Goal: Use online tool/utility

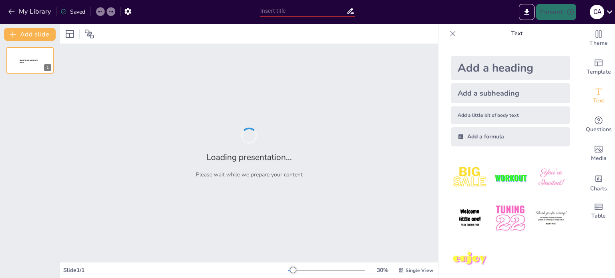
type input "Finanzas y Sostenibilidad: Herramientas para Proteger nuestro Entorno Natural"
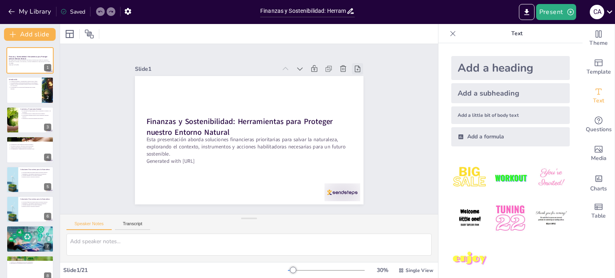
click at [368, 113] on icon at bounding box center [373, 118] width 10 height 10
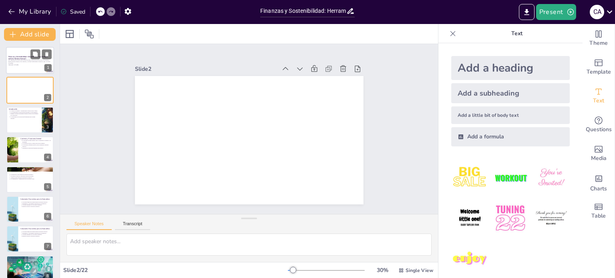
click at [30, 65] on p "Generated with [URL]" at bounding box center [29, 65] width 43 height 2
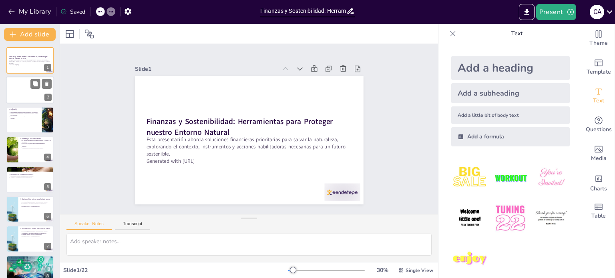
click at [21, 89] on div at bounding box center [30, 90] width 48 height 27
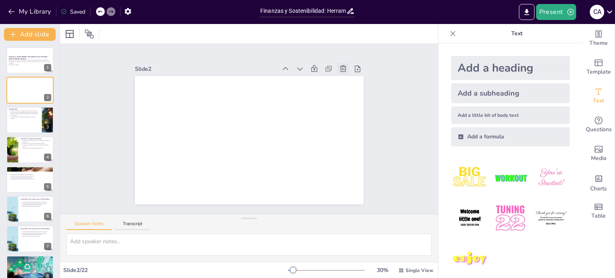
click at [351, 86] on icon at bounding box center [354, 90] width 7 height 8
type textarea "La fusión de finanzas y sostenibilidad es un aspecto clave que se debe consider…"
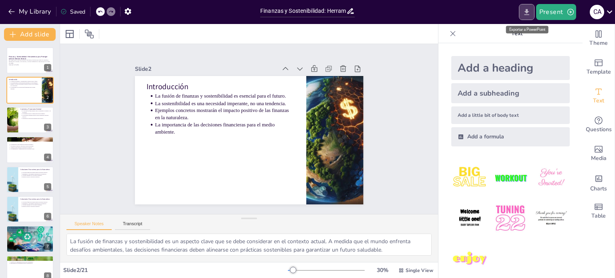
click at [527, 8] on icon "Export to PowerPoint" at bounding box center [527, 12] width 8 height 8
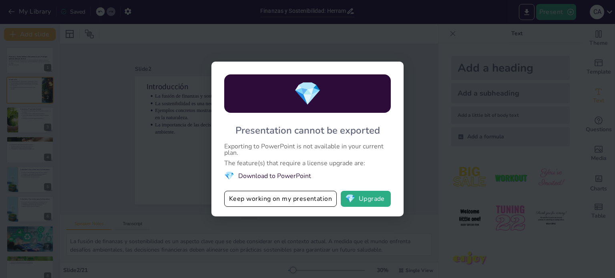
click at [398, 49] on div "💎 Presentation cannot be exported Exporting to PowerPoint is not available in y…" at bounding box center [307, 139] width 615 height 278
click at [246, 204] on button "Keep working on my presentation" at bounding box center [280, 199] width 113 height 16
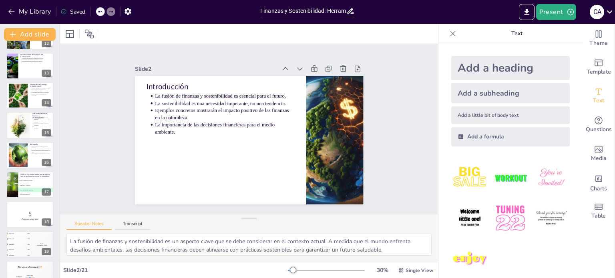
scroll to position [397, 0]
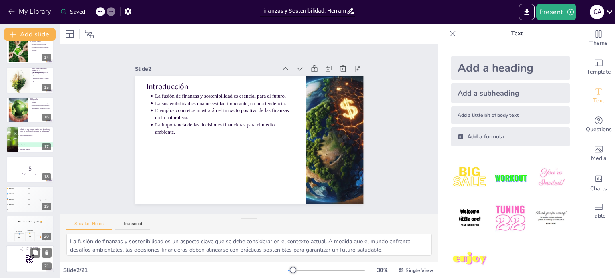
click at [26, 258] on rect at bounding box center [30, 259] width 9 height 9
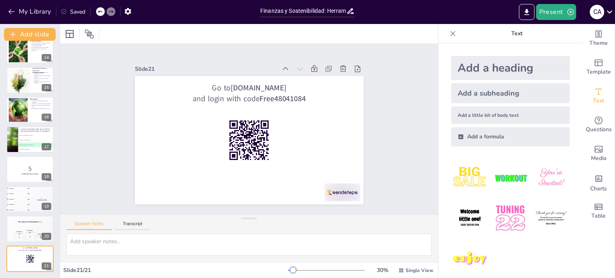
click at [609, 12] on icon at bounding box center [610, 11] width 11 height 11
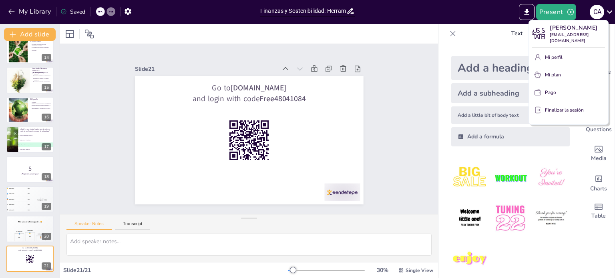
click at [610, 11] on div at bounding box center [307, 139] width 615 height 278
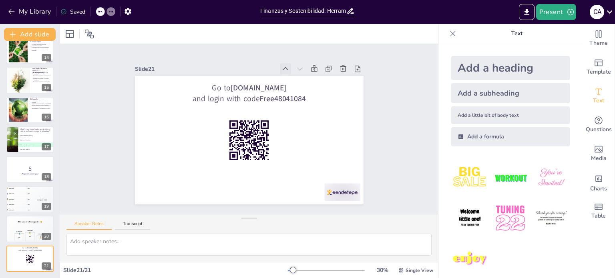
click at [300, 81] on icon at bounding box center [303, 83] width 6 height 4
click at [306, 90] on icon at bounding box center [311, 95] width 11 height 11
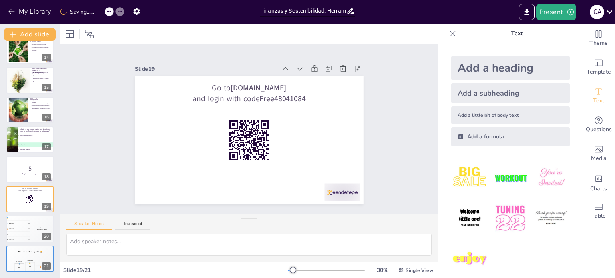
click at [309, 96] on icon at bounding box center [314, 101] width 11 height 11
click at [294, 76] on icon at bounding box center [297, 78] width 6 height 4
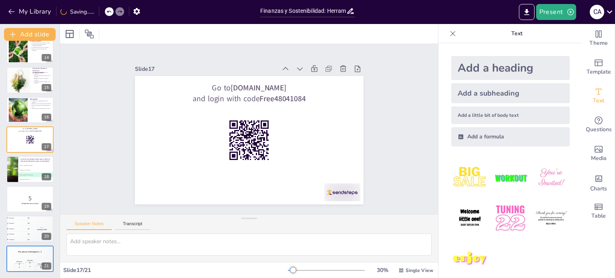
click at [302, 84] on icon at bounding box center [307, 89] width 10 height 10
click at [293, 73] on icon at bounding box center [298, 78] width 10 height 10
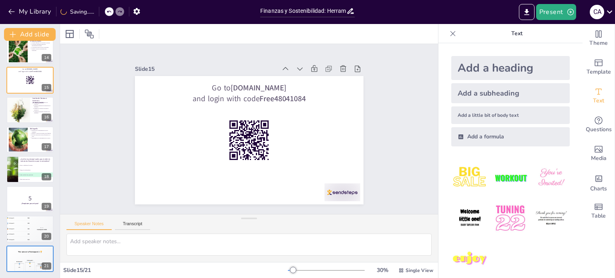
click at [298, 78] on icon at bounding box center [303, 83] width 10 height 10
click at [302, 84] on icon at bounding box center [307, 89] width 10 height 10
click at [298, 78] on icon at bounding box center [303, 83] width 10 height 10
click at [288, 69] on icon at bounding box center [292, 73] width 9 height 9
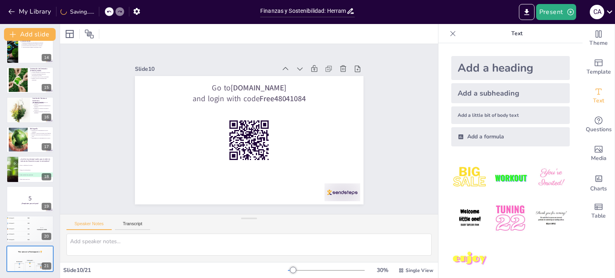
click at [306, 90] on icon at bounding box center [311, 95] width 11 height 11
click at [293, 73] on icon at bounding box center [298, 78] width 10 height 10
click at [314, 118] on icon at bounding box center [319, 123] width 11 height 11
click at [309, 15] on input "Finanzas y Sostenibilidad: Herramientas para Proteger nuestro Entorno Natural" at bounding box center [303, 11] width 86 height 12
drag, startPoint x: 309, startPoint y: 15, endPoint x: 383, endPoint y: 8, distance: 75.3
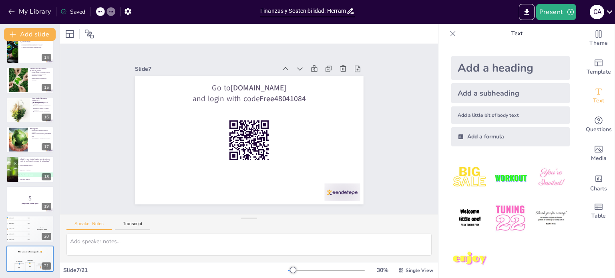
click at [383, 8] on div "Present c a" at bounding box center [487, 12] width 256 height 16
